Goal: Transaction & Acquisition: Subscribe to service/newsletter

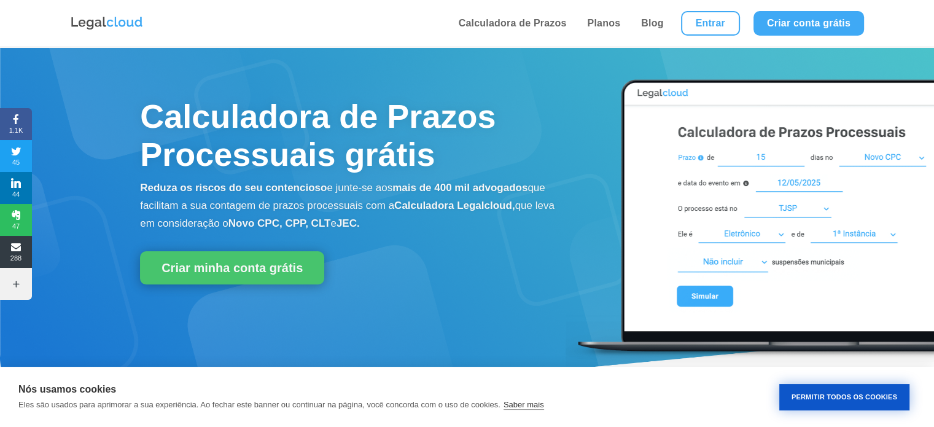
click at [840, 397] on button "Permitir Todos os Cookies" at bounding box center [844, 397] width 130 height 26
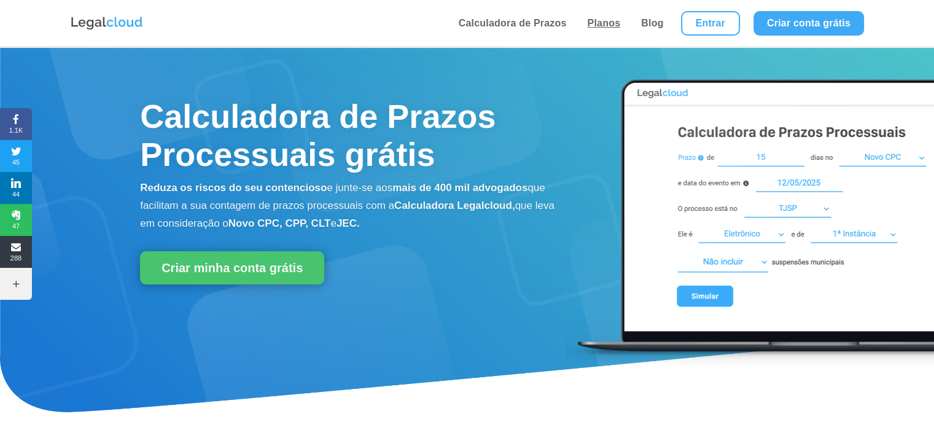
click at [604, 23] on link "Planos" at bounding box center [603, 23] width 41 height 47
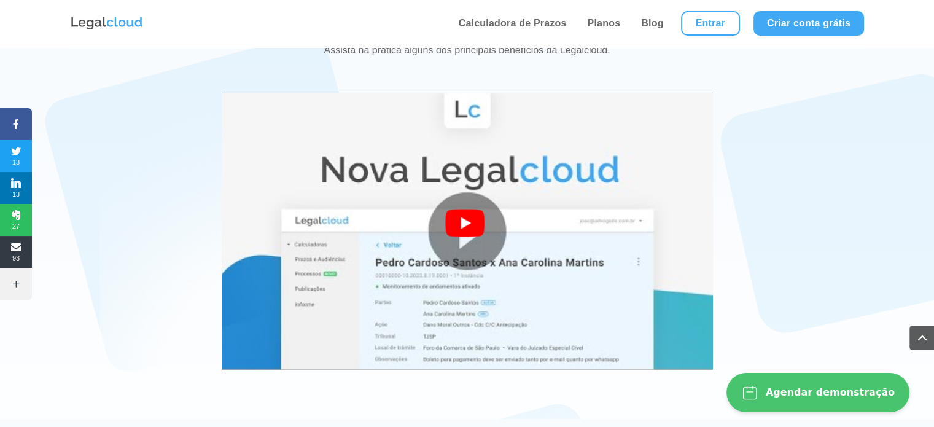
scroll to position [2259, 0]
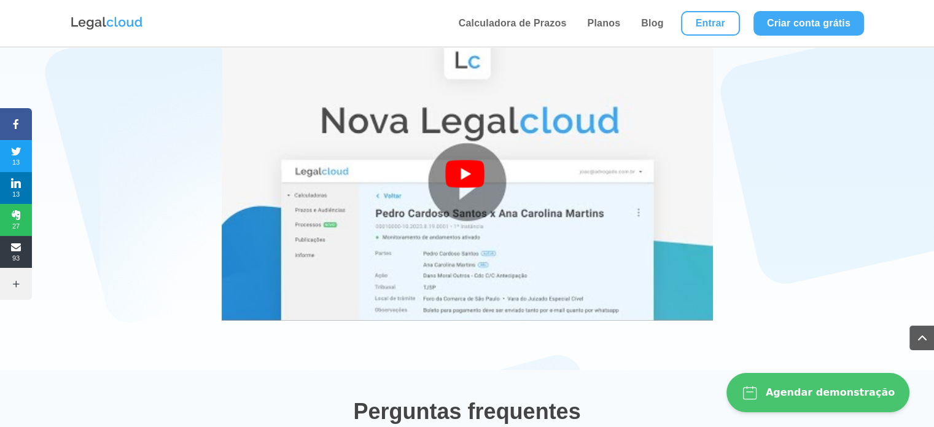
click at [455, 161] on div at bounding box center [467, 182] width 44 height 44
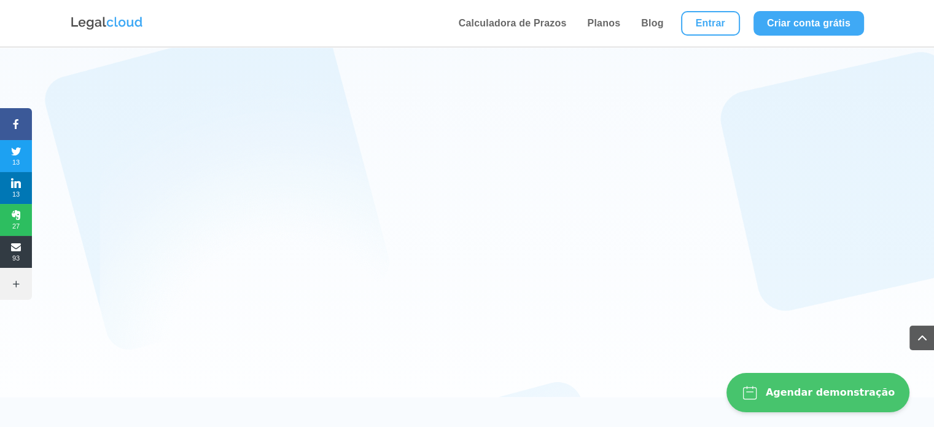
scroll to position [2210, 0]
